Goal: Task Accomplishment & Management: Use online tool/utility

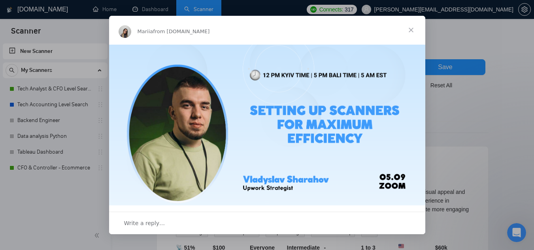
click at [412, 26] on span "Close" at bounding box center [411, 30] width 28 height 28
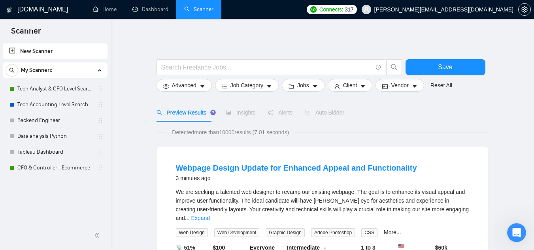
click at [72, 53] on link "New Scanner" at bounding box center [55, 51] width 92 height 16
click at [218, 70] on input "text" at bounding box center [266, 67] width 211 height 10
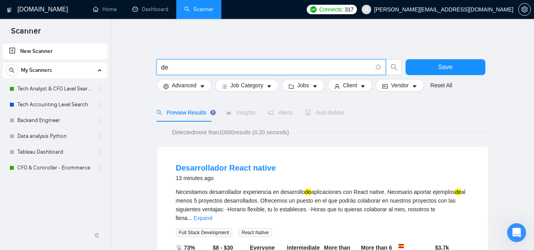
paste input "devop"
paste input "text"
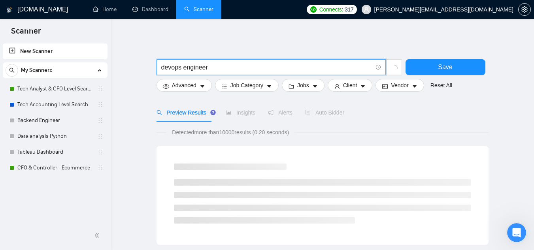
click at [165, 69] on input "devops engineer" at bounding box center [266, 67] width 211 height 10
type input "Devops engineer"
click at [426, 62] on button "Save" at bounding box center [445, 67] width 80 height 16
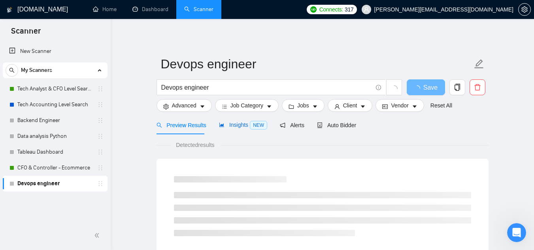
click at [234, 124] on span "Insights NEW" at bounding box center [243, 125] width 48 height 6
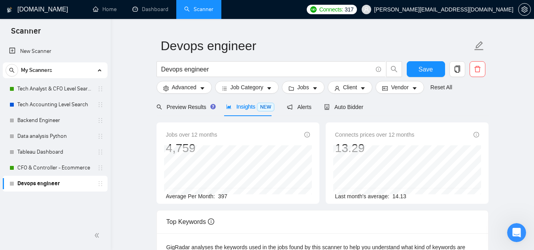
scroll to position [20, 0]
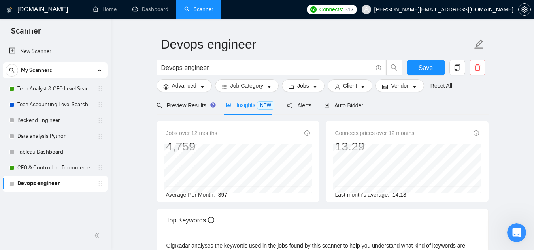
click at [221, 194] on span "397" at bounding box center [222, 195] width 9 height 6
copy span "397"
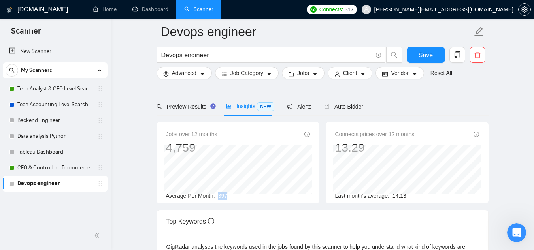
scroll to position [191, 0]
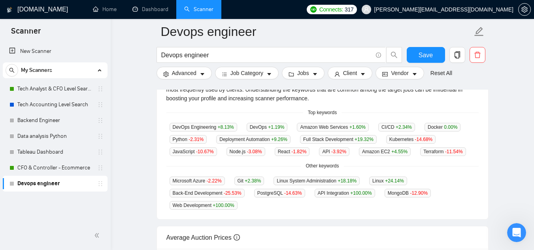
click at [133, 146] on main "Devops engineer Devops engineer Save Advanced Job Category Jobs Client Vendor R…" at bounding box center [322, 109] width 398 height 536
